Goal: Navigation & Orientation: Find specific page/section

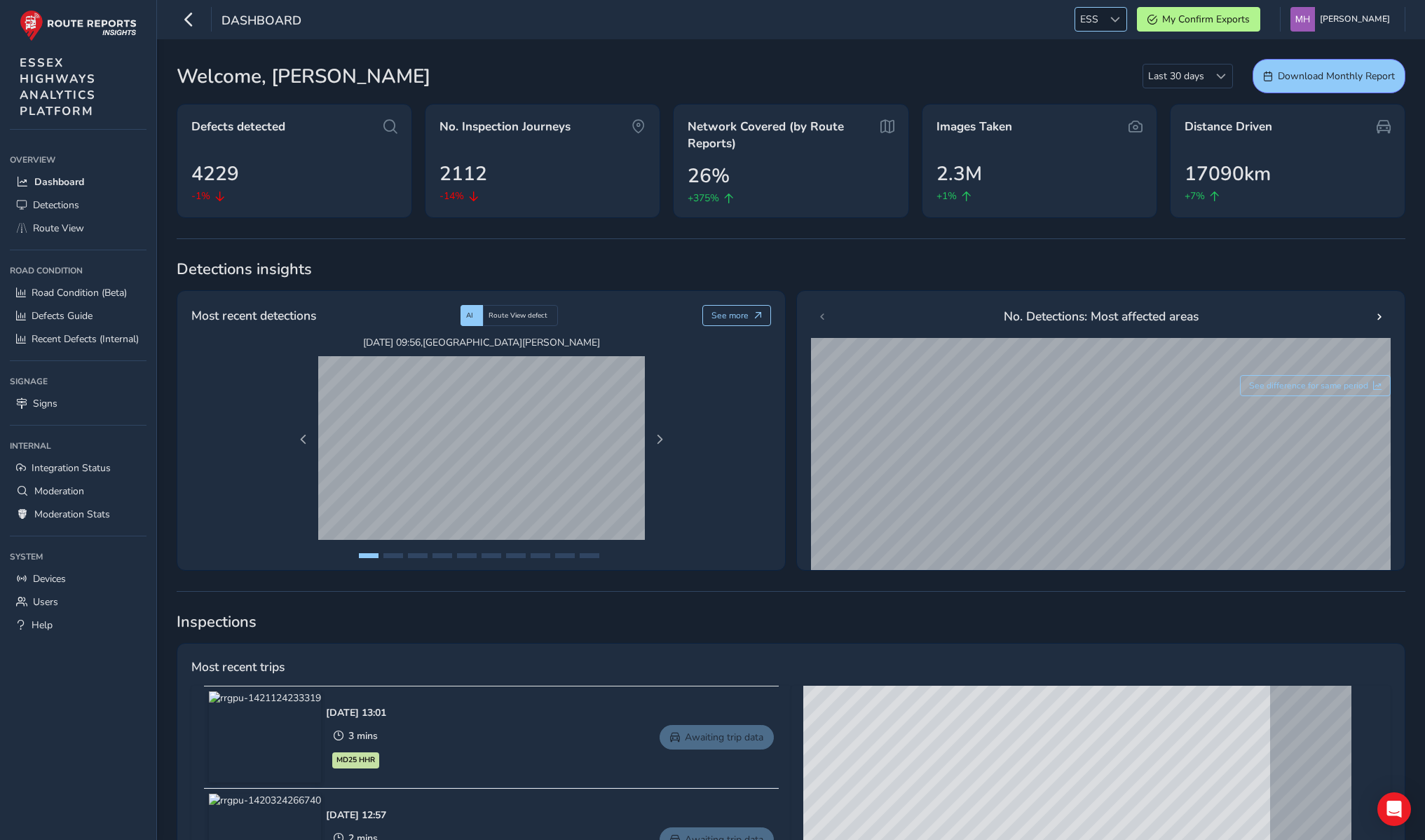
click at [1098, 14] on span "ESS" at bounding box center [1090, 20] width 28 height 23
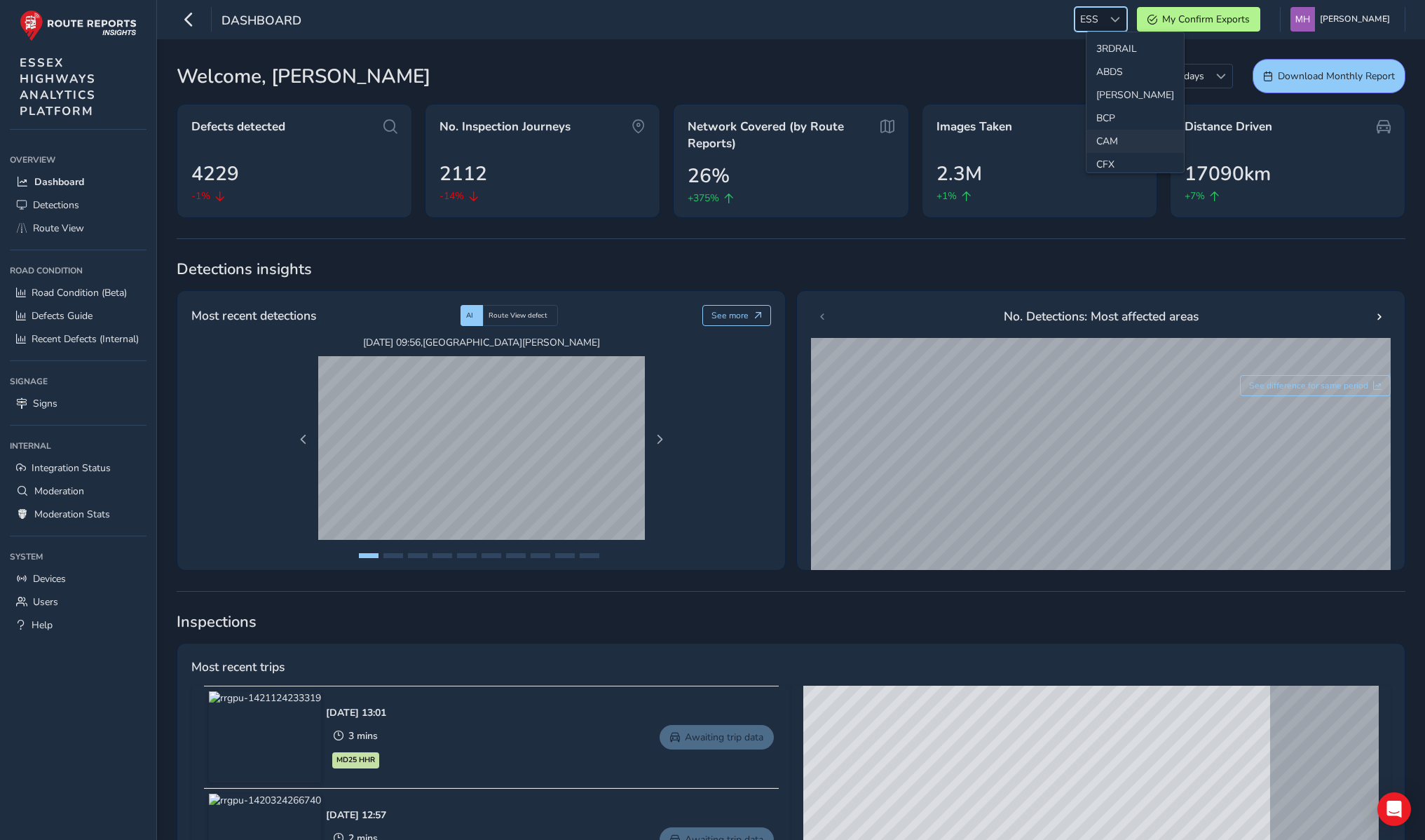
click at [1111, 131] on li "CAM" at bounding box center [1136, 142] width 98 height 23
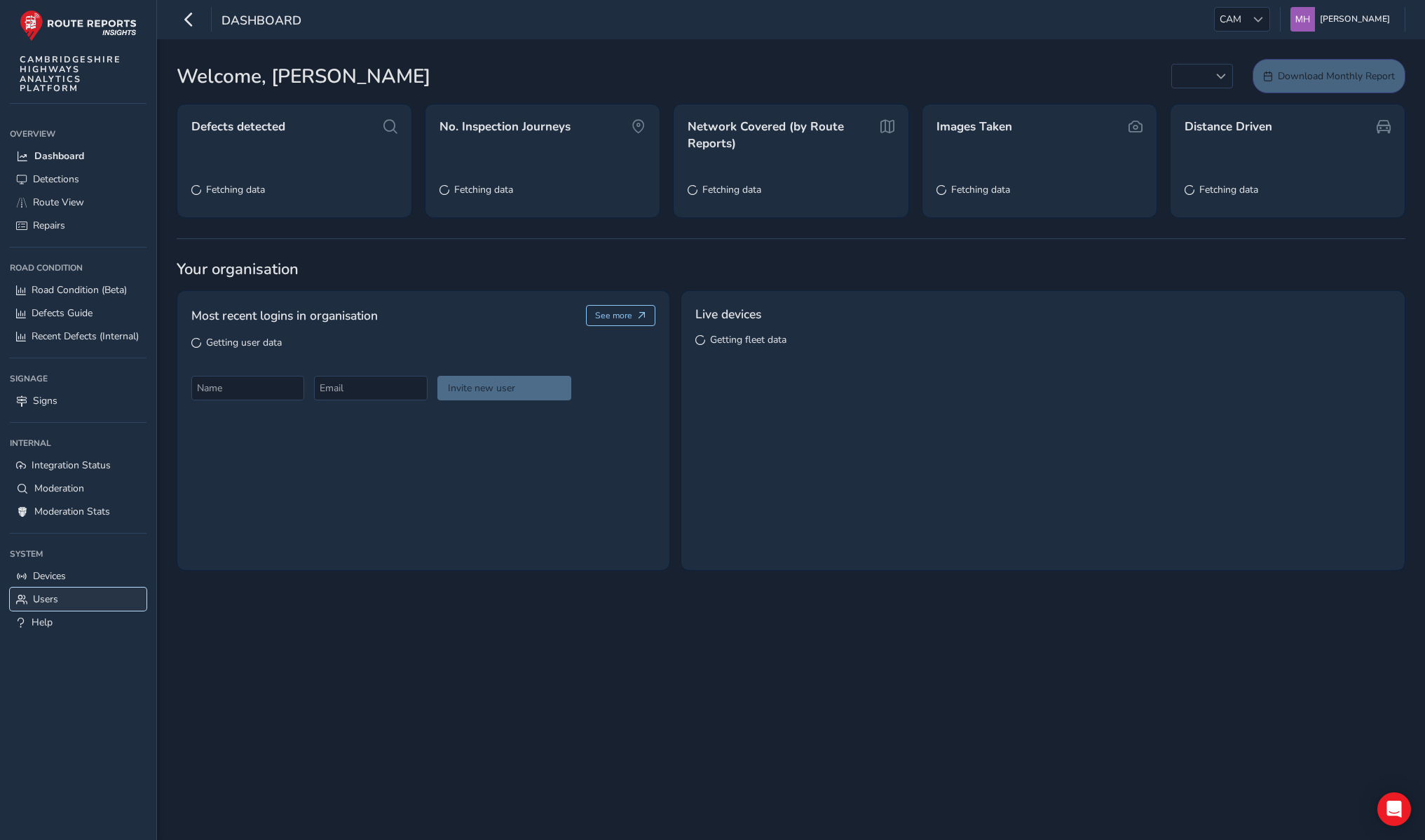
click at [61, 602] on link "Users" at bounding box center [78, 599] width 137 height 23
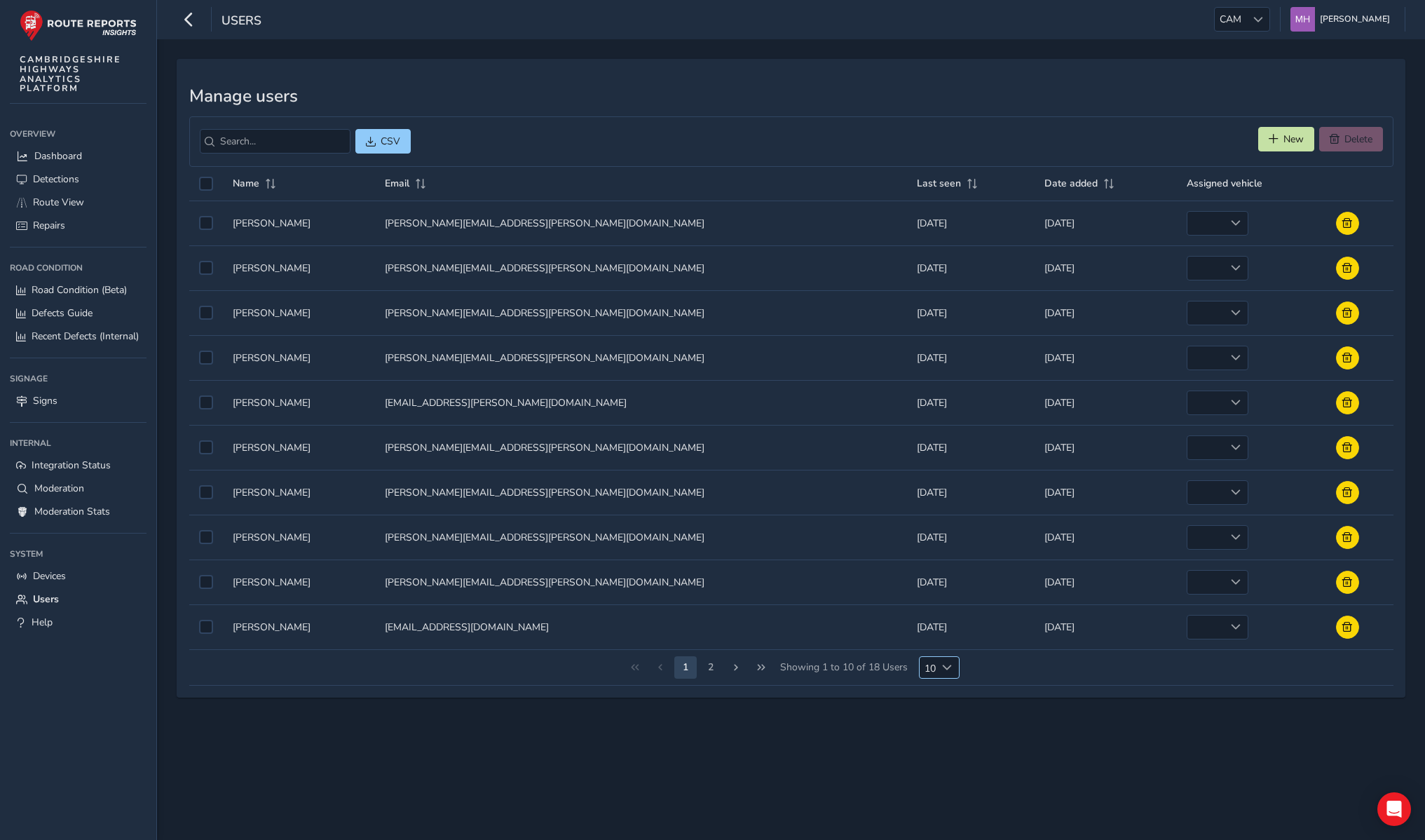
click at [943, 664] on span "Choose" at bounding box center [948, 667] width 10 height 10
click at [944, 739] on li "25" at bounding box center [939, 742] width 40 height 23
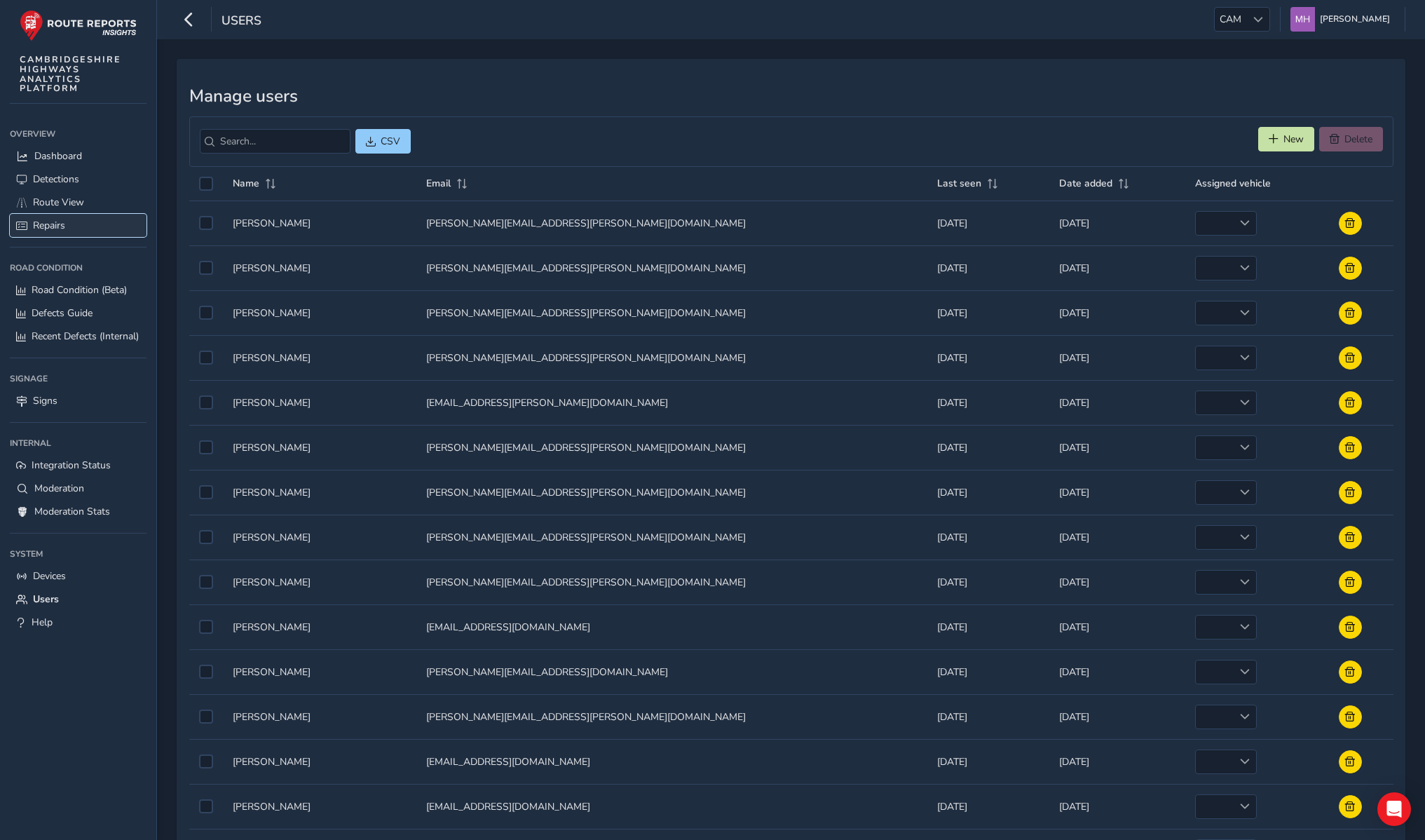
click at [58, 217] on link "Repairs" at bounding box center [78, 226] width 137 height 23
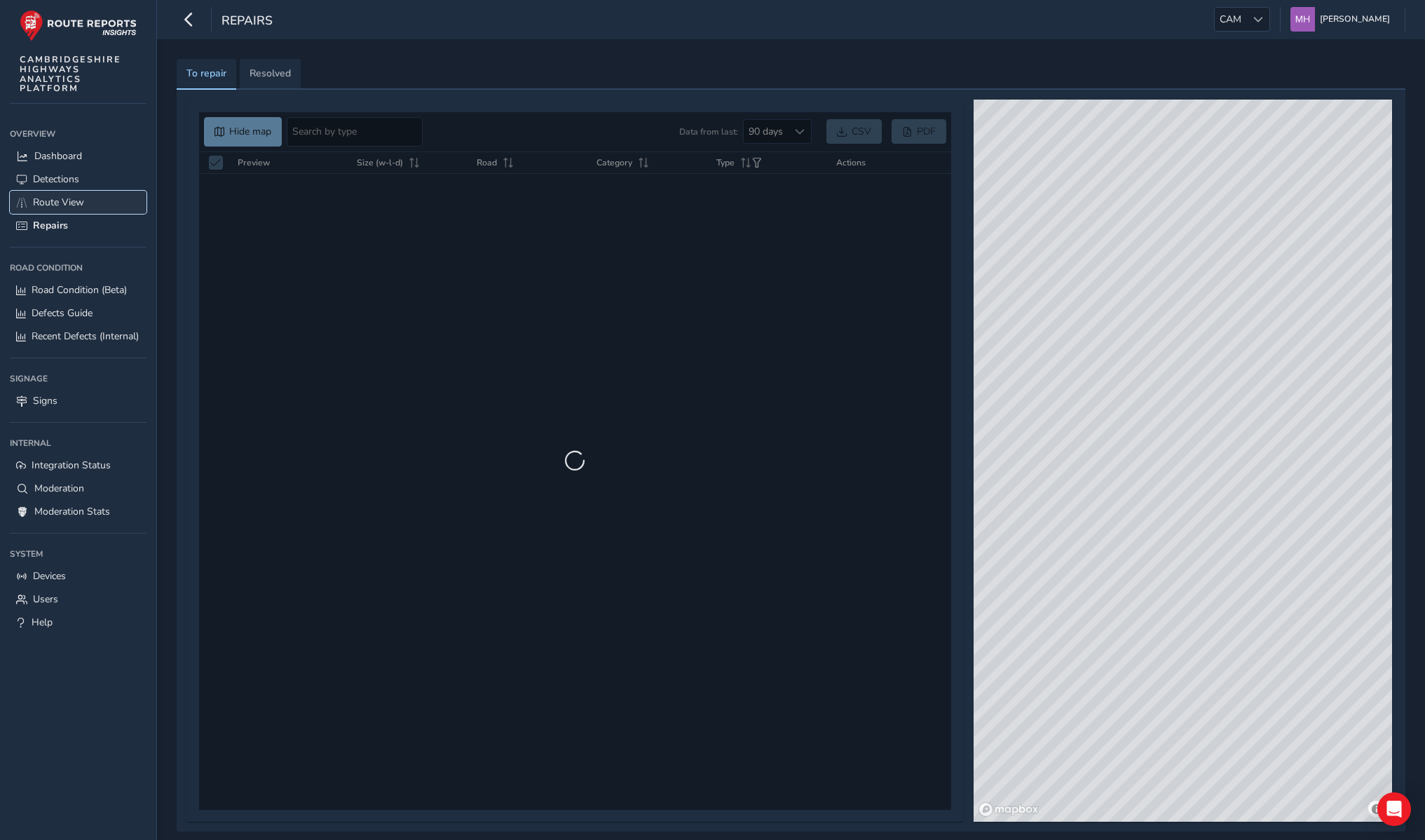
click at [64, 197] on span "Route View" at bounding box center [59, 202] width 51 height 14
